Goal: Task Accomplishment & Management: Complete application form

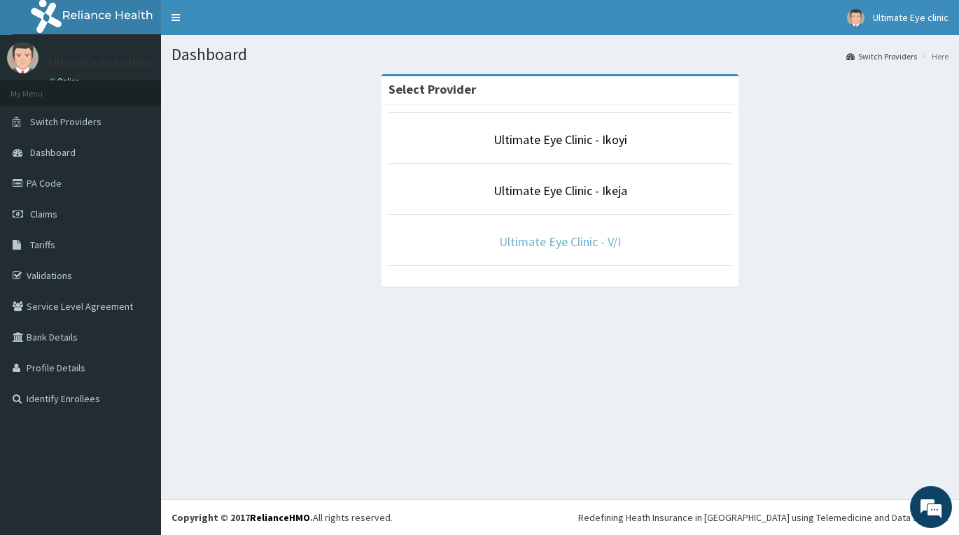
click at [558, 244] on link "Ultimate Eye Clinic - V/I" at bounding box center [560, 242] width 122 height 16
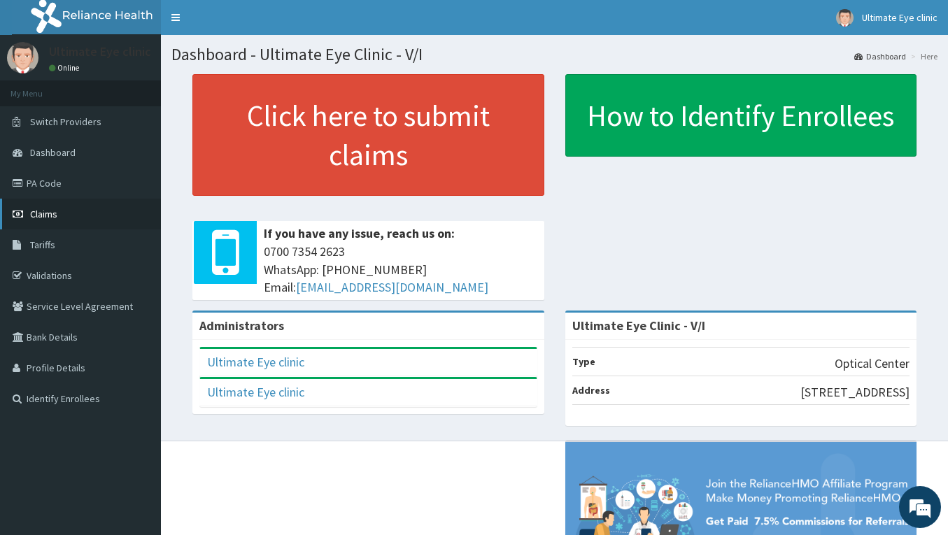
click at [73, 209] on link "Claims" at bounding box center [80, 214] width 161 height 31
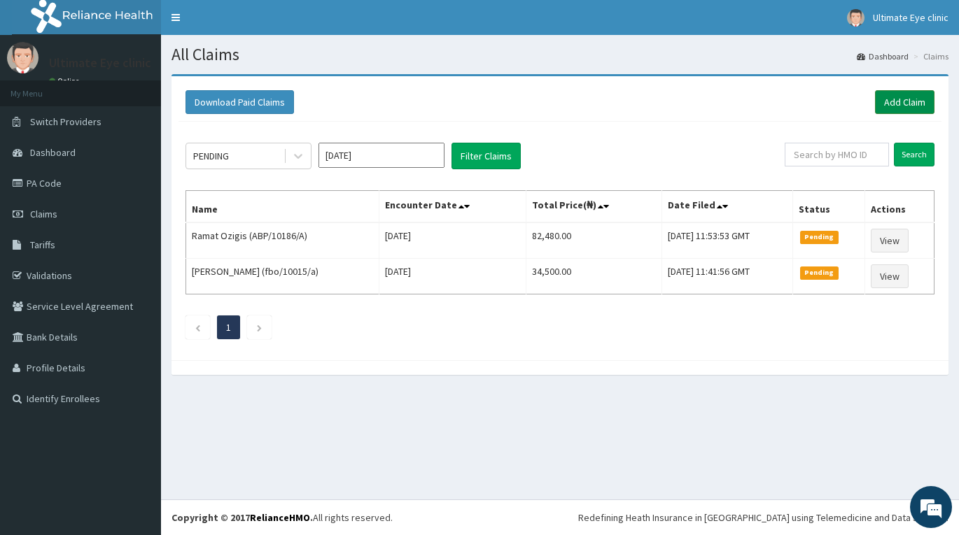
click at [889, 103] on link "Add Claim" at bounding box center [904, 102] width 59 height 24
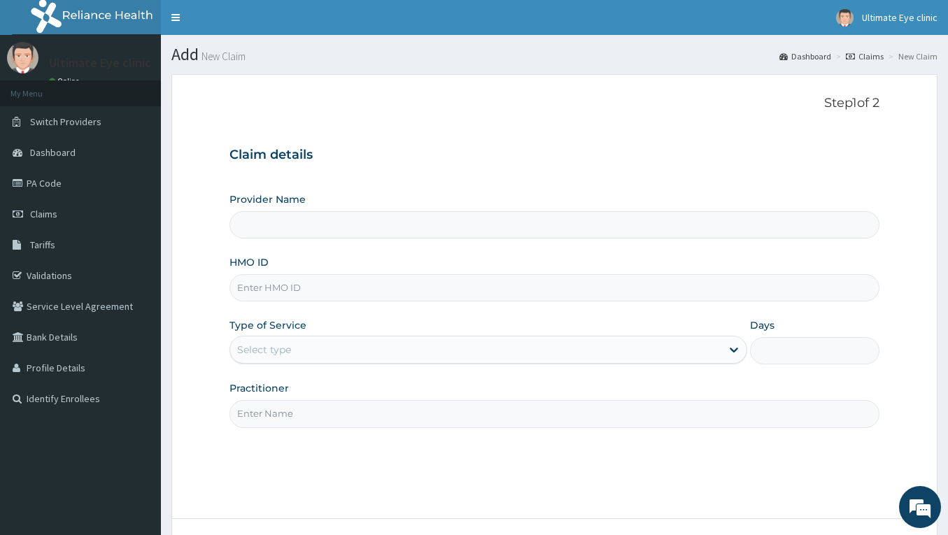
type input "Ultimate Eye Clinic - V/I"
click at [289, 286] on input "HMO ID" at bounding box center [555, 287] width 650 height 27
type input "OPN/10035/A"
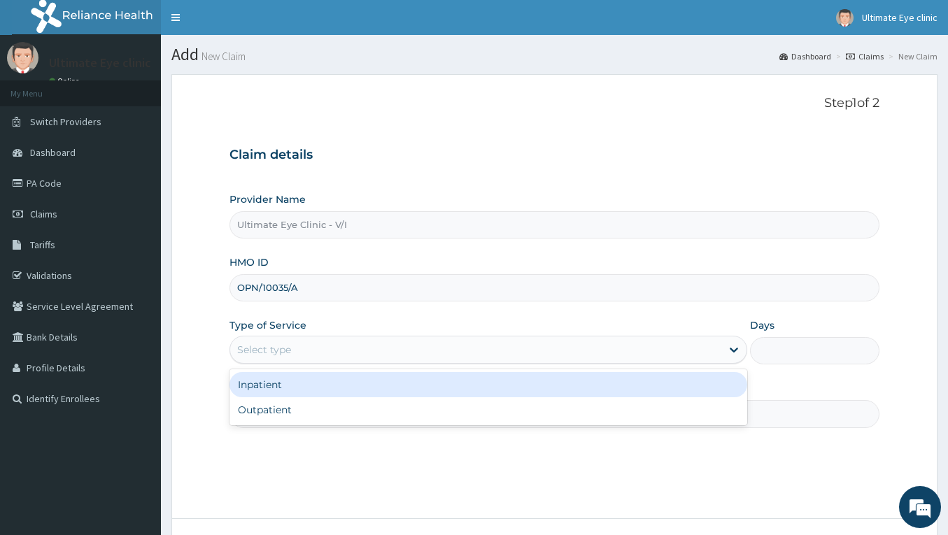
click at [395, 356] on div "Select type" at bounding box center [475, 350] width 491 height 22
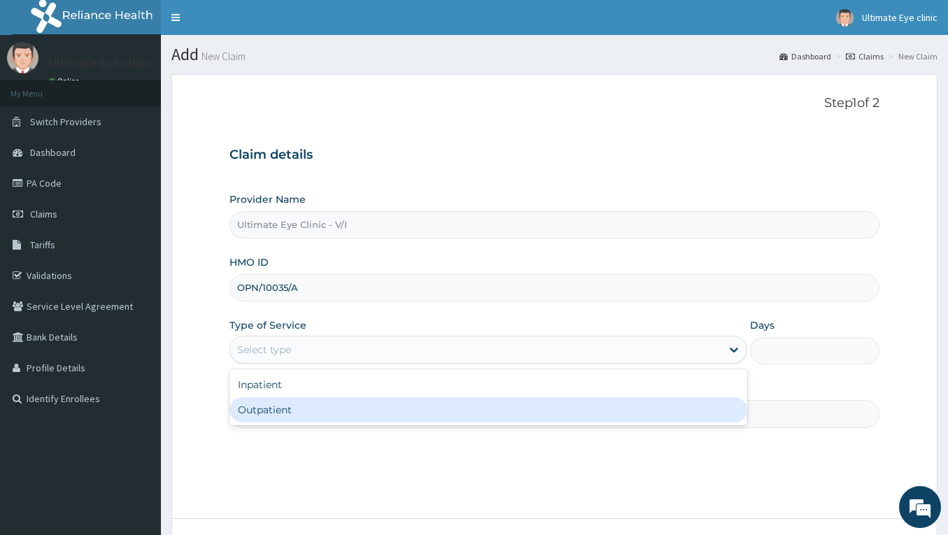
click at [339, 407] on div "Outpatient" at bounding box center [489, 409] width 518 height 25
type input "1"
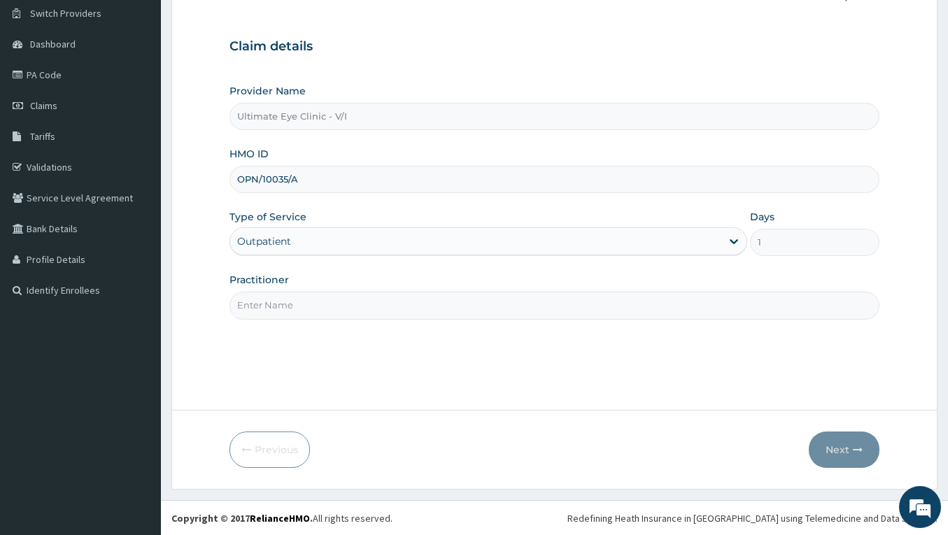
scroll to position [109, 0]
click at [348, 302] on input "Practitioner" at bounding box center [555, 304] width 650 height 27
type input "DR ESTHORIA"
click at [835, 461] on button "Next" at bounding box center [844, 449] width 71 height 36
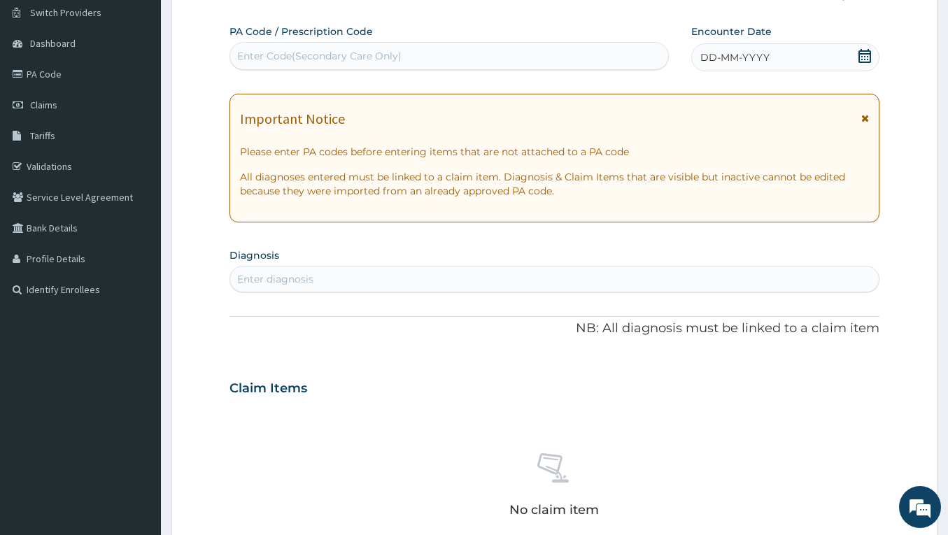
click at [362, 59] on div "Enter Code(Secondary Care Only)" at bounding box center [319, 56] width 164 height 14
paste input "PA/337928"
type input "PA/337928"
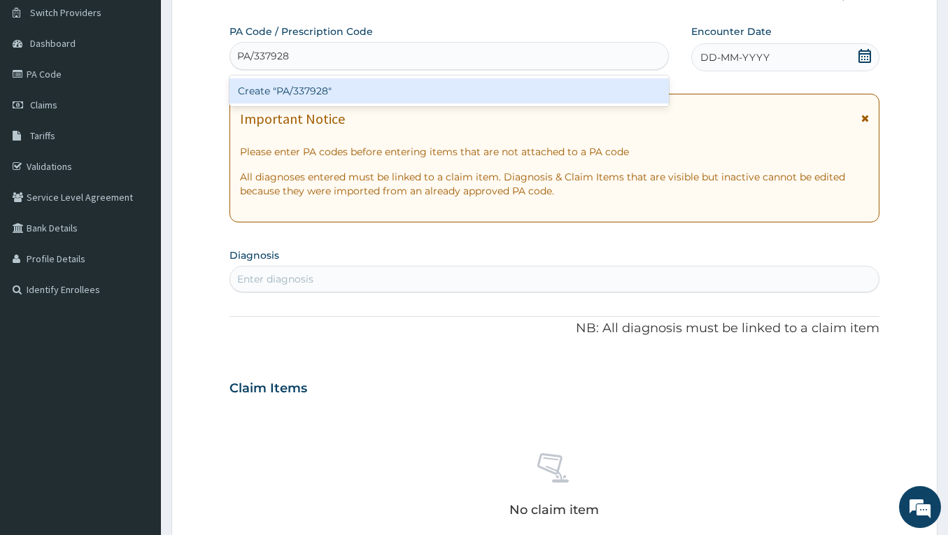
click at [333, 90] on div "Create "PA/337928"" at bounding box center [449, 90] width 439 height 25
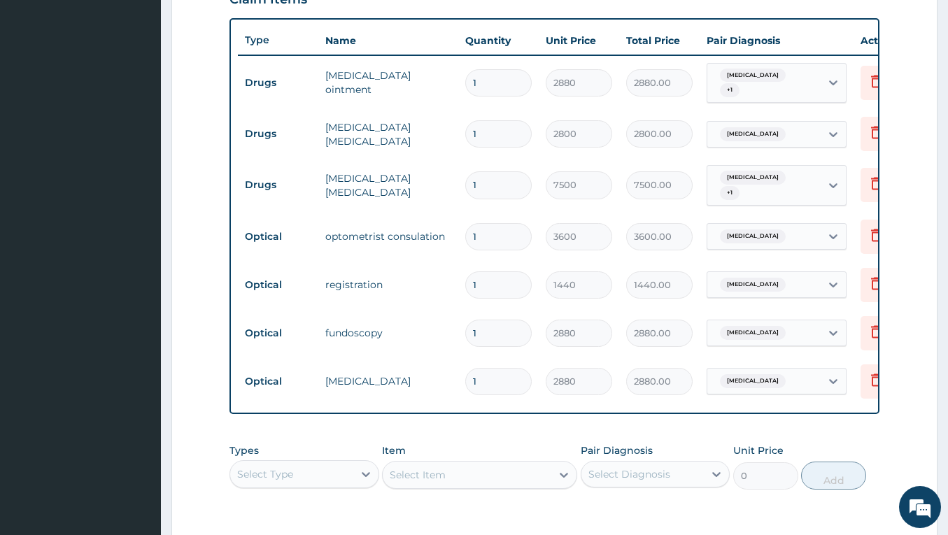
scroll to position [497, 0]
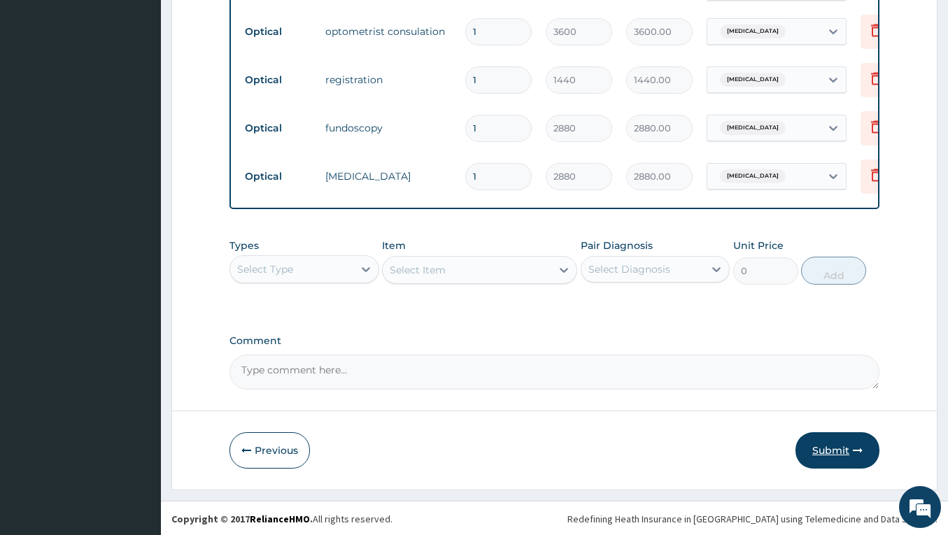
click at [848, 447] on button "Submit" at bounding box center [838, 450] width 84 height 36
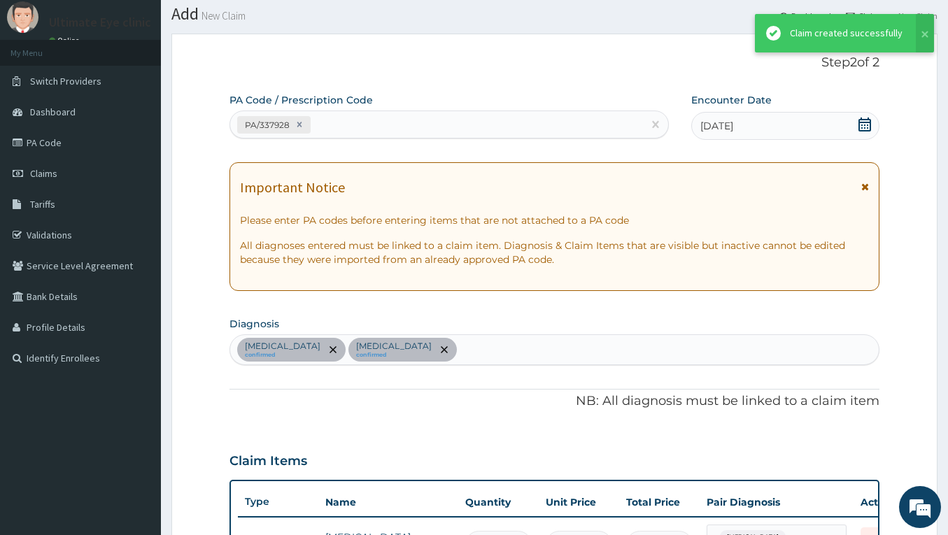
scroll to position [707, 0]
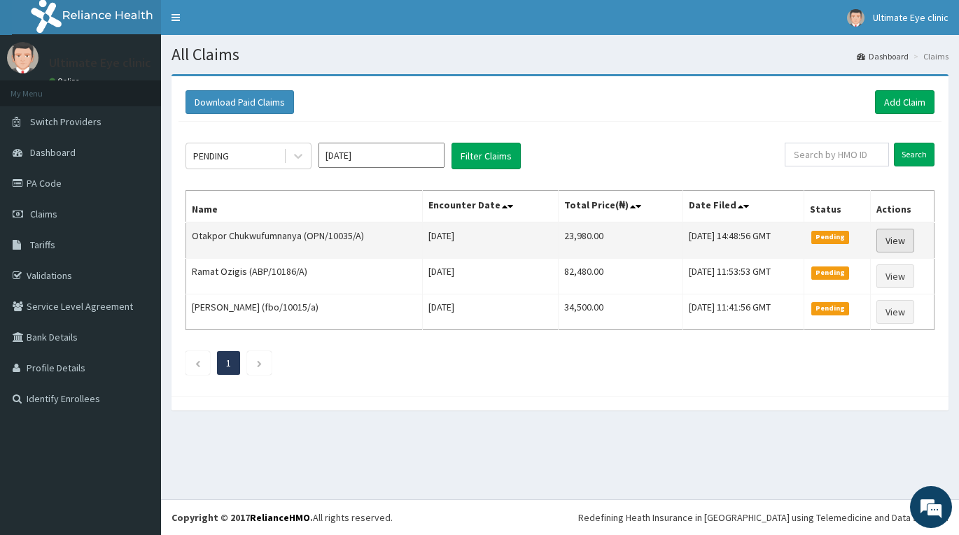
click at [909, 233] on link "View" at bounding box center [895, 241] width 38 height 24
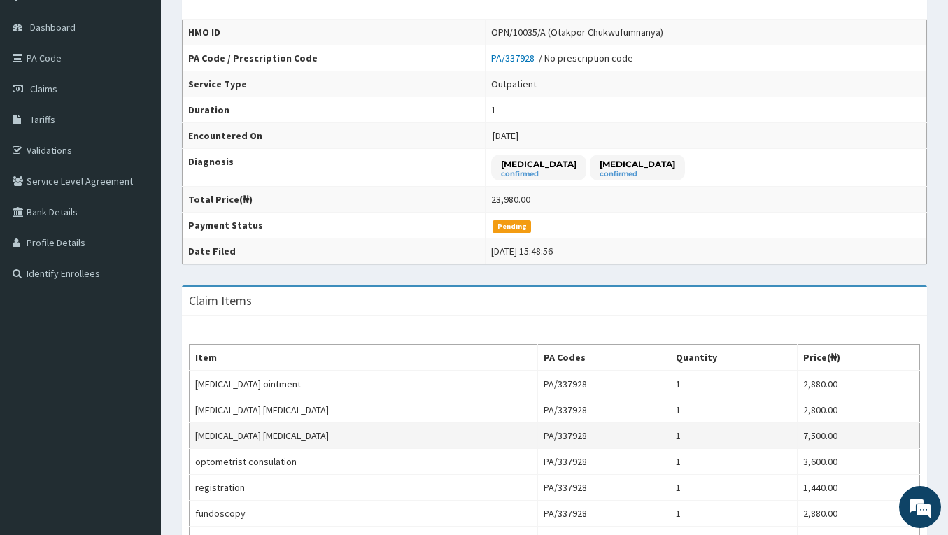
scroll to position [70, 0]
